Goal: Information Seeking & Learning: Learn about a topic

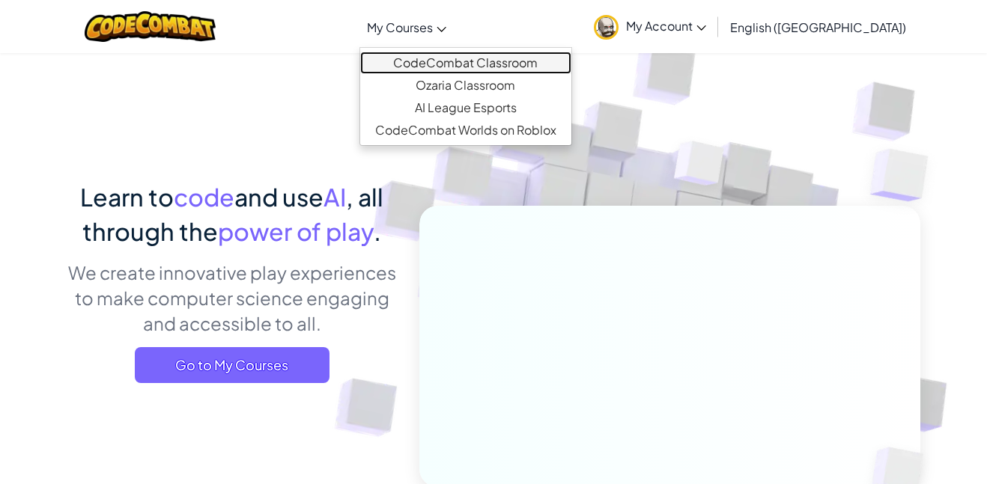
click at [481, 61] on link "CodeCombat Classroom" at bounding box center [465, 63] width 211 height 22
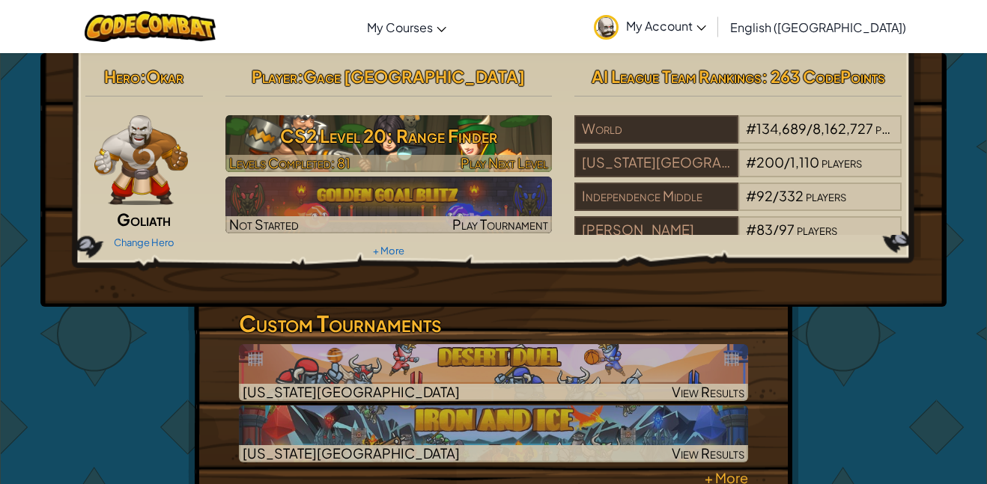
click at [355, 144] on h3 "CS2 Level 20: Range Finder" at bounding box center [388, 136] width 327 height 34
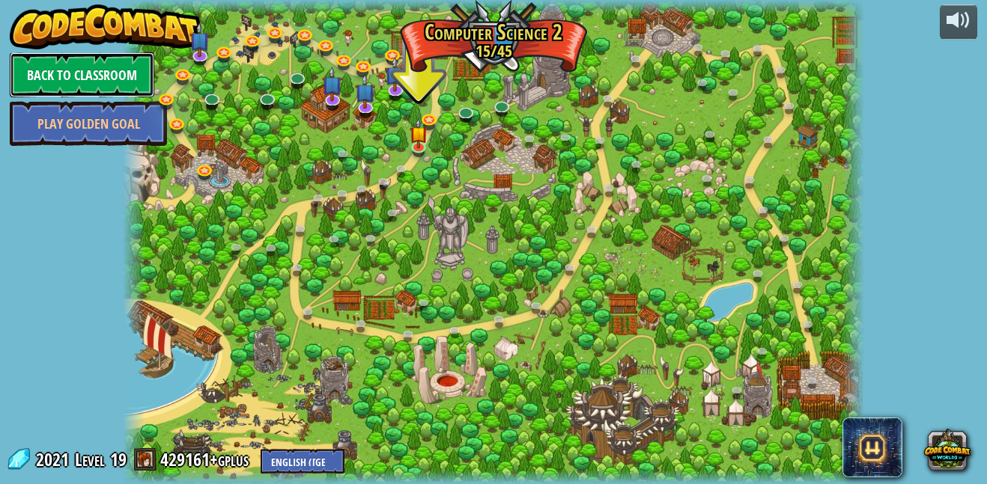
click at [126, 79] on link "Back to Classroom" at bounding box center [82, 74] width 145 height 45
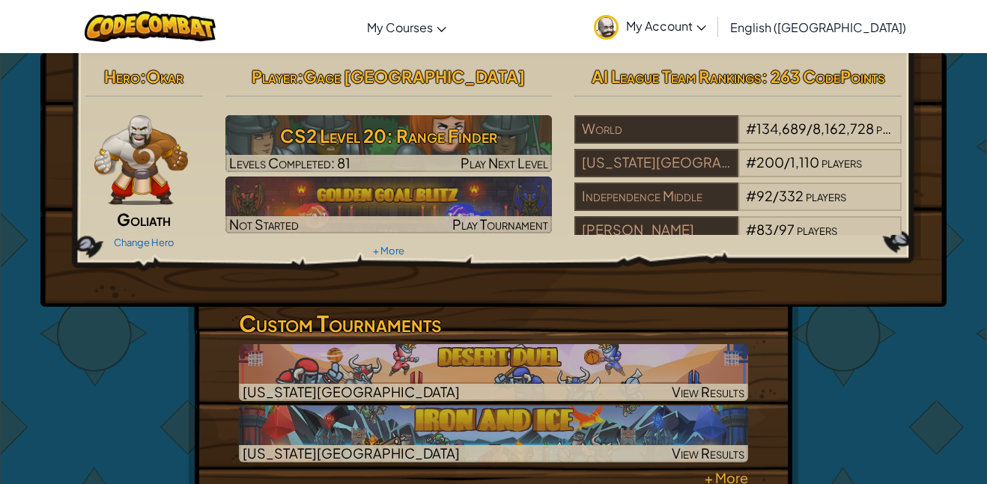
click at [706, 30] on span "My Account" at bounding box center [666, 26] width 80 height 16
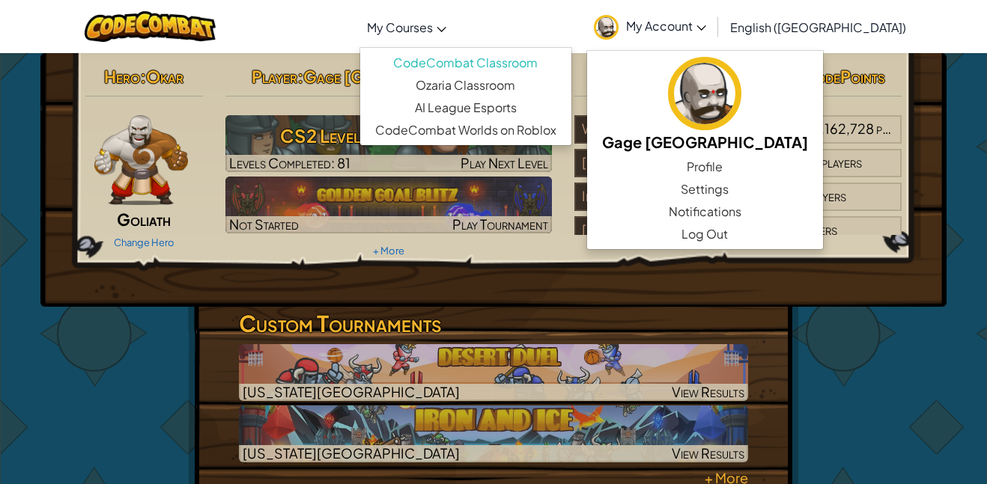
click at [454, 37] on link "My Courses" at bounding box center [406, 27] width 94 height 40
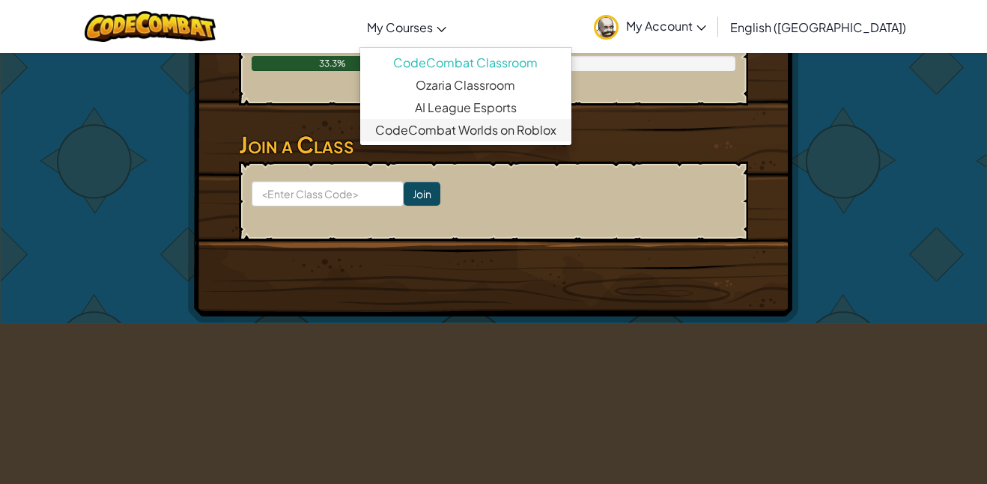
scroll to position [905, 0]
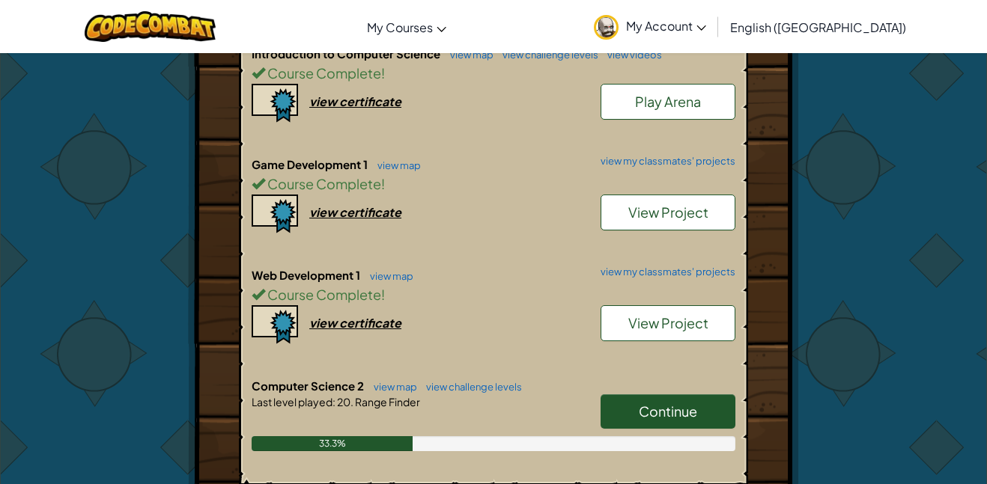
scroll to position [542, 0]
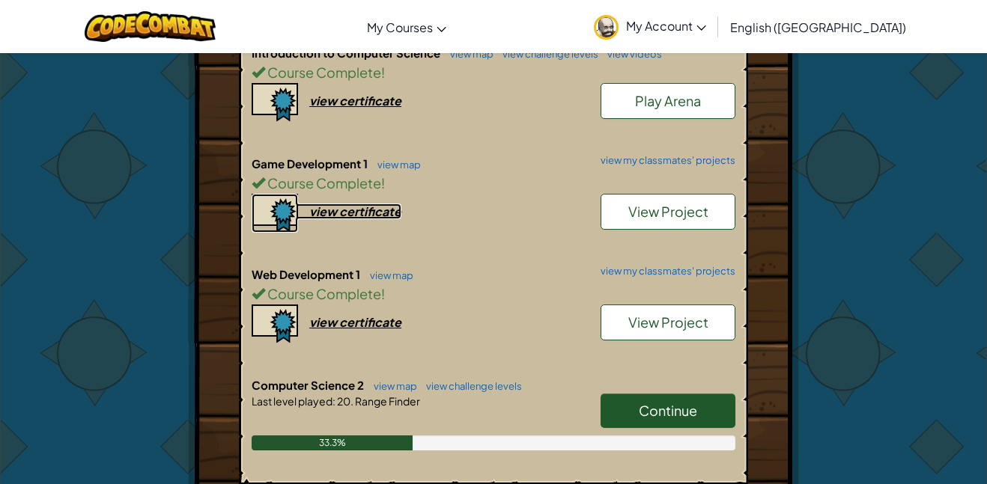
click at [358, 219] on div "view certificate" at bounding box center [355, 212] width 92 height 16
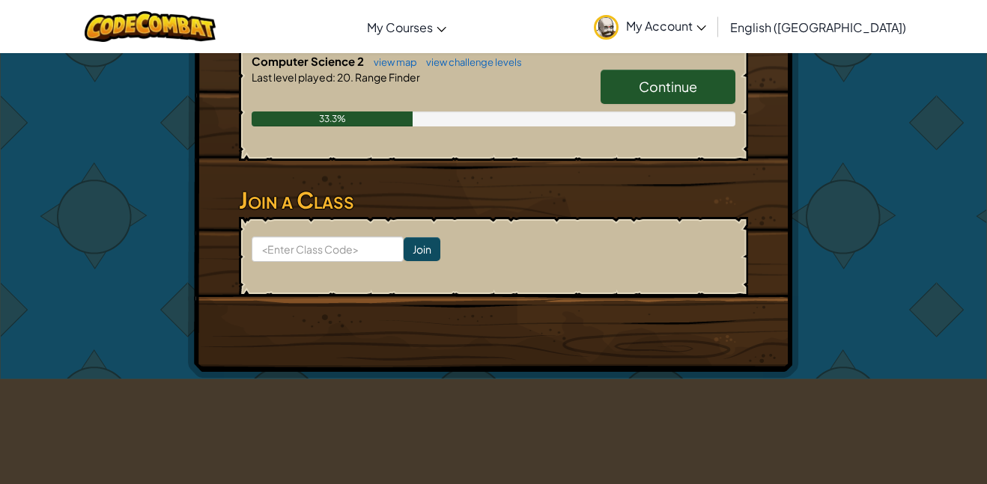
scroll to position [0, 0]
